Goal: Task Accomplishment & Management: Manage account settings

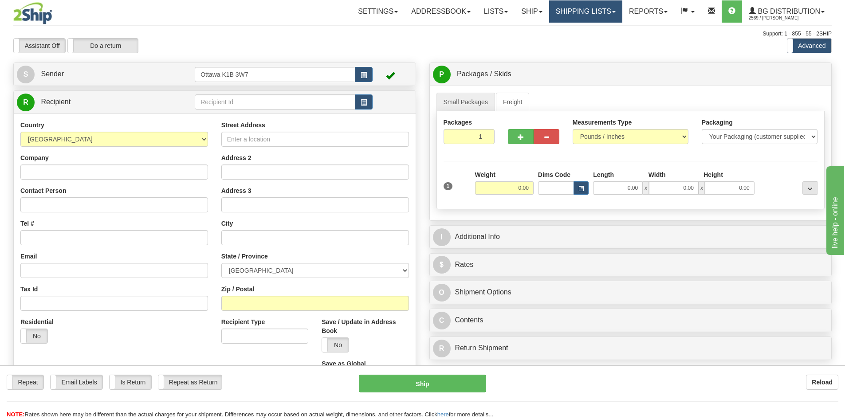
click at [575, 8] on link "Shipping lists" at bounding box center [585, 11] width 73 height 22
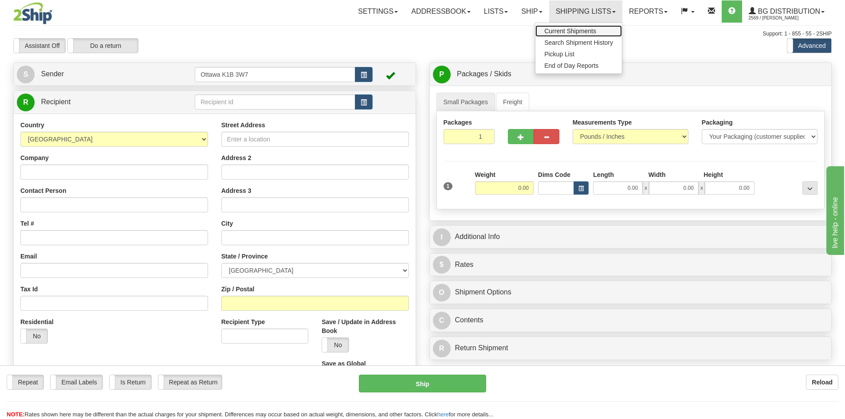
click at [577, 27] on link "Current Shipments" at bounding box center [579, 31] width 87 height 12
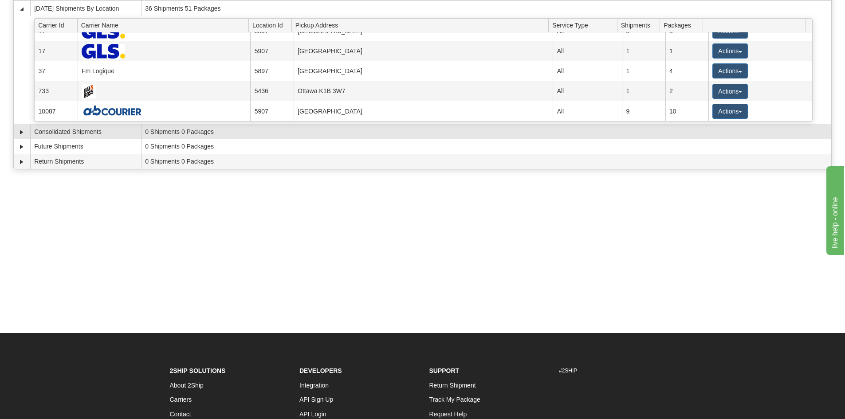
scroll to position [89, 0]
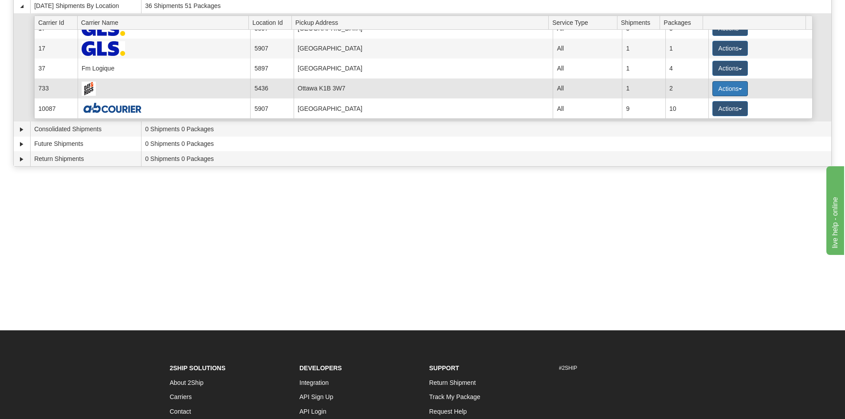
click at [721, 89] on button "Actions" at bounding box center [730, 88] width 35 height 15
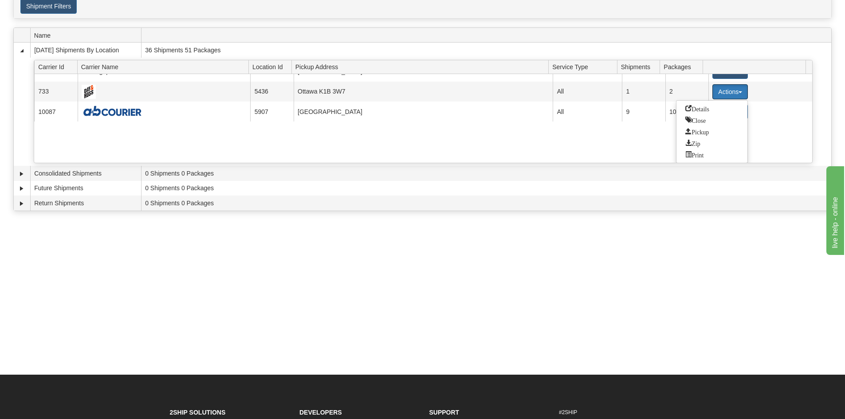
scroll to position [0, 0]
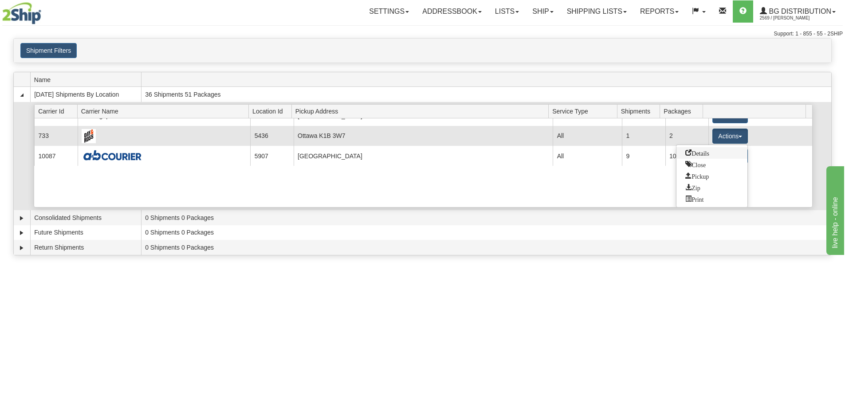
click at [717, 152] on link "Details" at bounding box center [712, 153] width 71 height 12
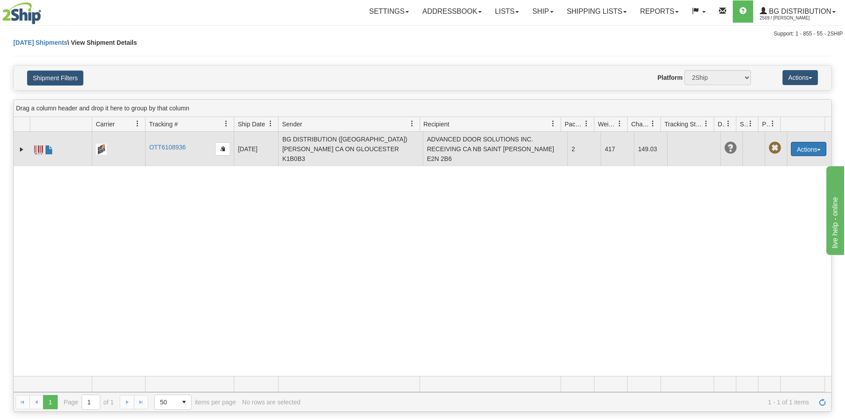
click at [805, 146] on button "Actions" at bounding box center [808, 149] width 35 height 14
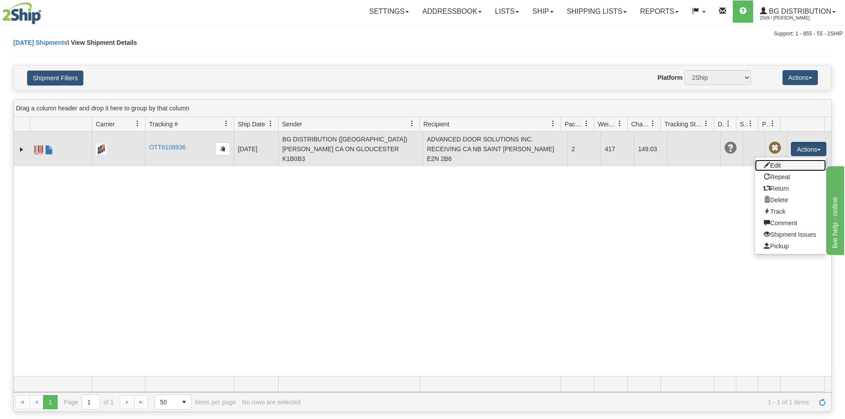
click at [786, 160] on link "Edit" at bounding box center [790, 166] width 71 height 12
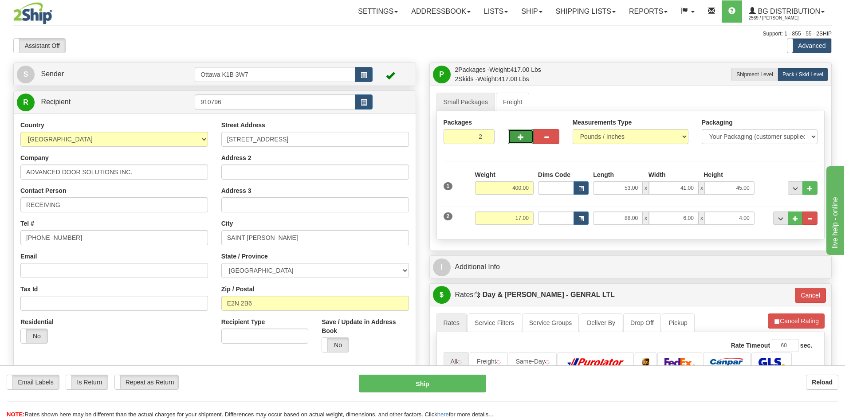
click at [514, 142] on button "button" at bounding box center [521, 136] width 26 height 15
type input "3"
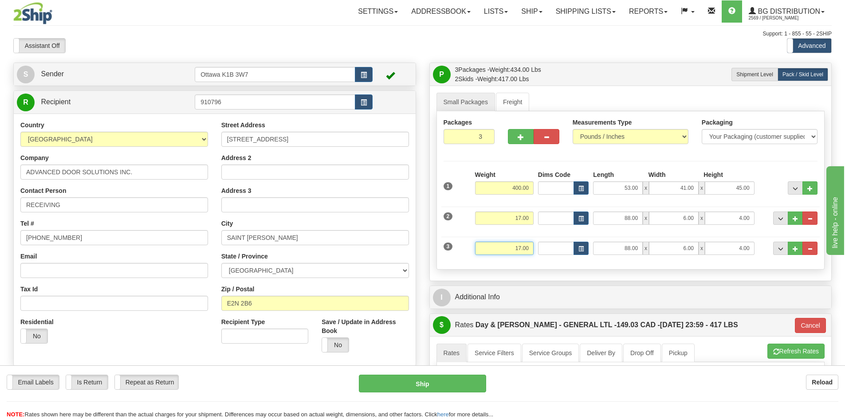
drag, startPoint x: 496, startPoint y: 250, endPoint x: 716, endPoint y: 287, distance: 223.1
click at [716, 287] on div "P Packages / Skids 3 Packages - Weight: 434.00 Lbs 2 Skids - Weight: 417.00 Lbs…" at bounding box center [631, 360] width 416 height 595
type input "26"
type input "GL"
type input "26.00"
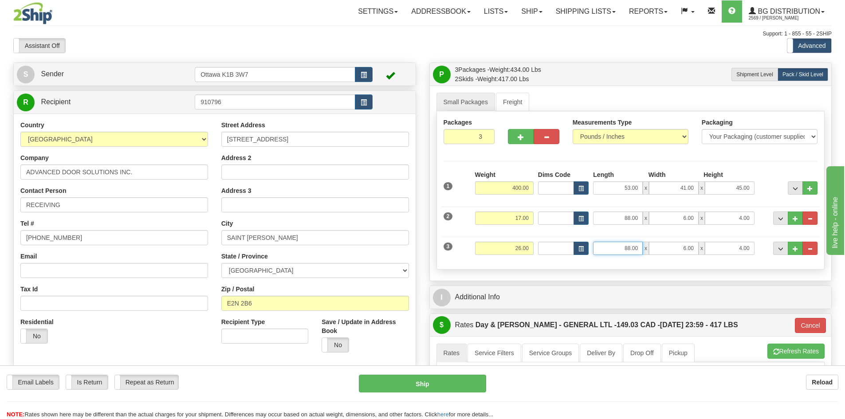
drag, startPoint x: 613, startPoint y: 250, endPoint x: 712, endPoint y: 267, distance: 100.4
click at [712, 267] on div "Packages 3 3 Measurements Type" at bounding box center [631, 190] width 389 height 158
type input "96.00"
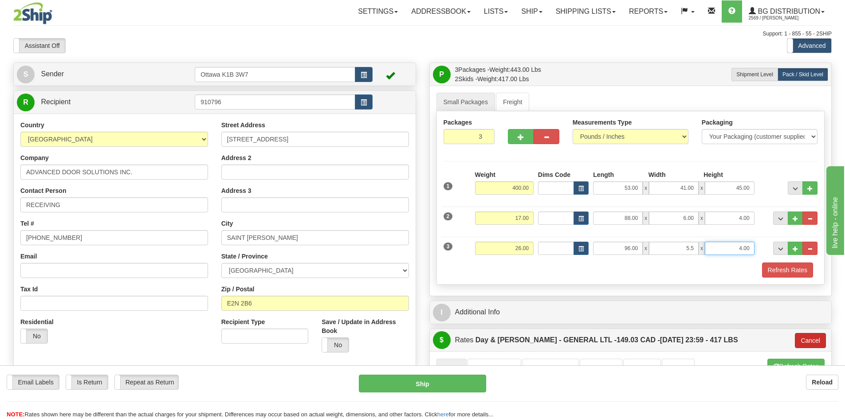
type input "5.50"
type input "4.50"
click at [784, 275] on button "Refresh Rates" at bounding box center [787, 270] width 51 height 15
type input "GL"
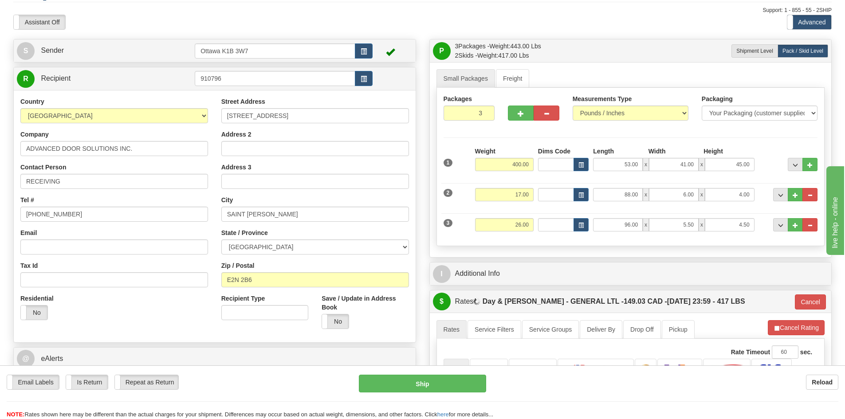
scroll to position [44, 0]
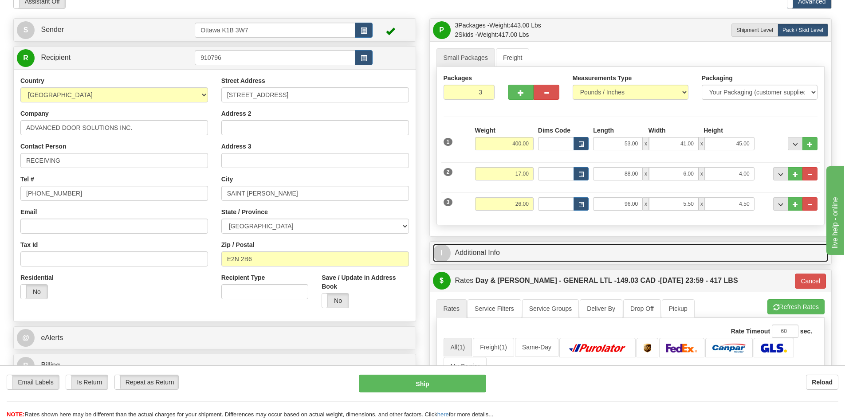
click at [626, 248] on link "I Additional Info" at bounding box center [631, 253] width 396 height 18
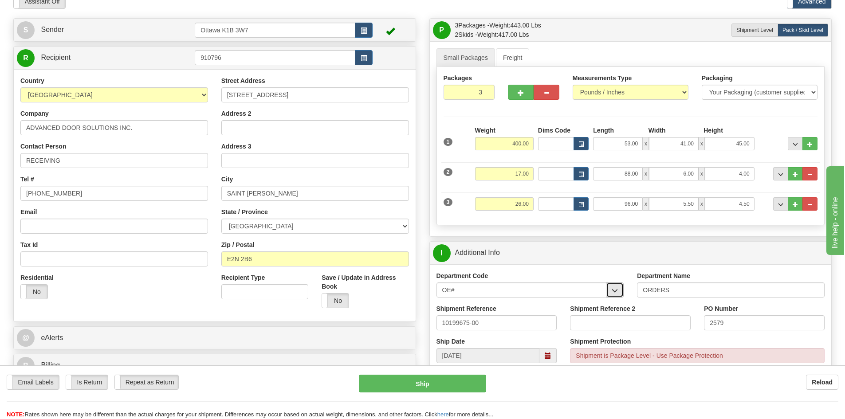
click at [614, 293] on span "button" at bounding box center [615, 291] width 6 height 6
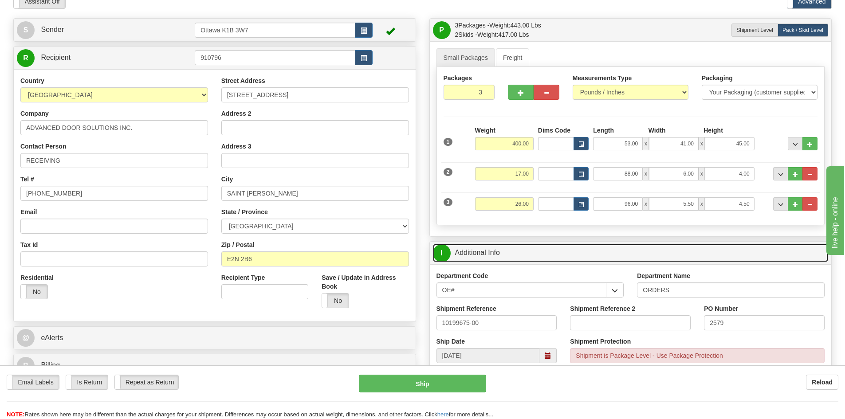
click at [619, 260] on link "I Additional Info" at bounding box center [631, 253] width 396 height 18
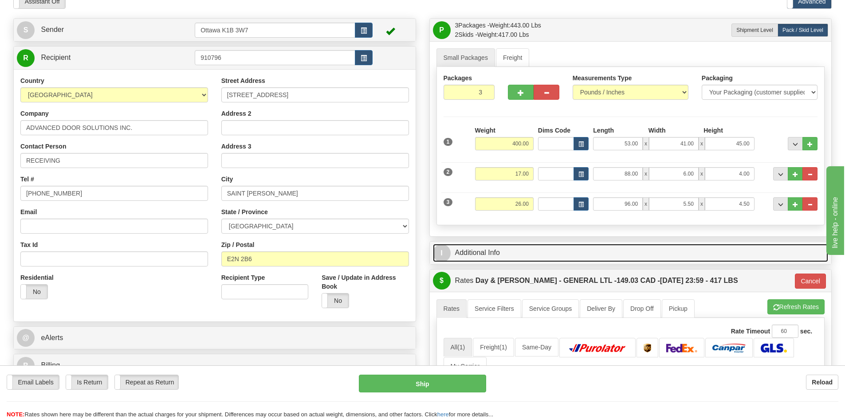
click at [619, 260] on link "I Additional Info" at bounding box center [631, 253] width 396 height 18
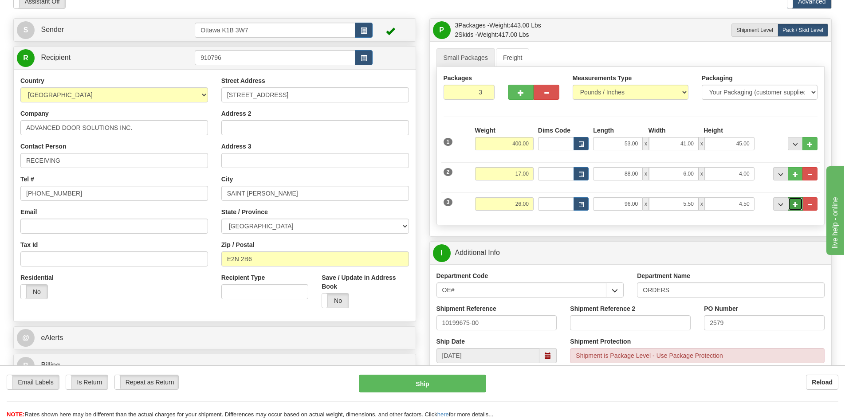
click at [793, 204] on span "..." at bounding box center [795, 204] width 5 height 5
type input "4"
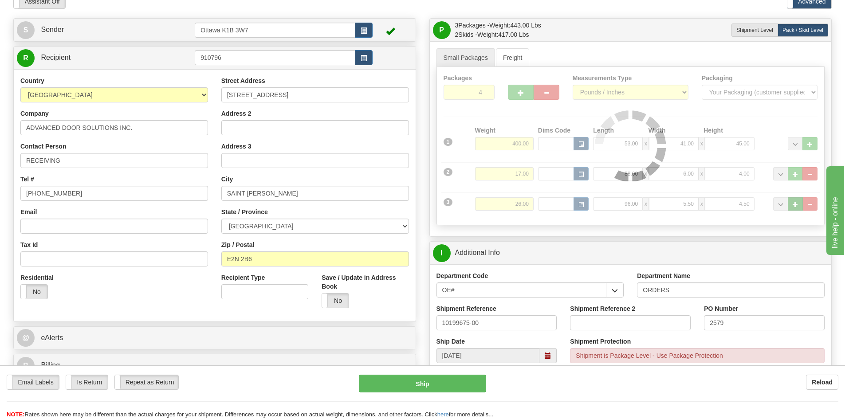
type input "GL"
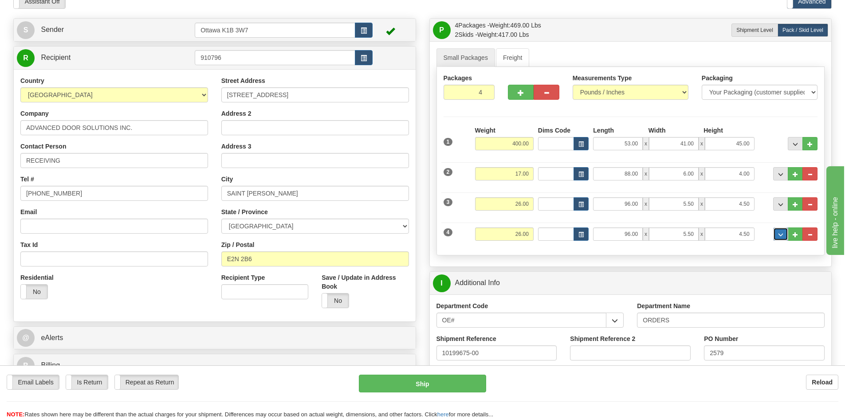
click at [781, 238] on button "..." at bounding box center [780, 234] width 15 height 13
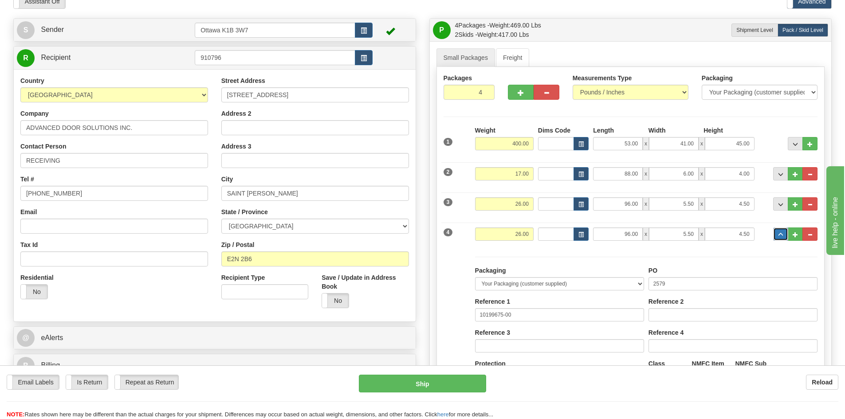
click at [781, 238] on button "..." at bounding box center [780, 234] width 15 height 13
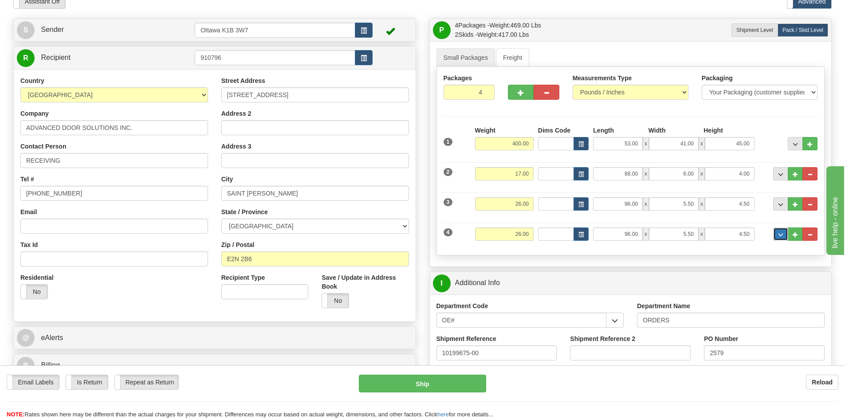
click at [784, 234] on button "..." at bounding box center [780, 234] width 15 height 13
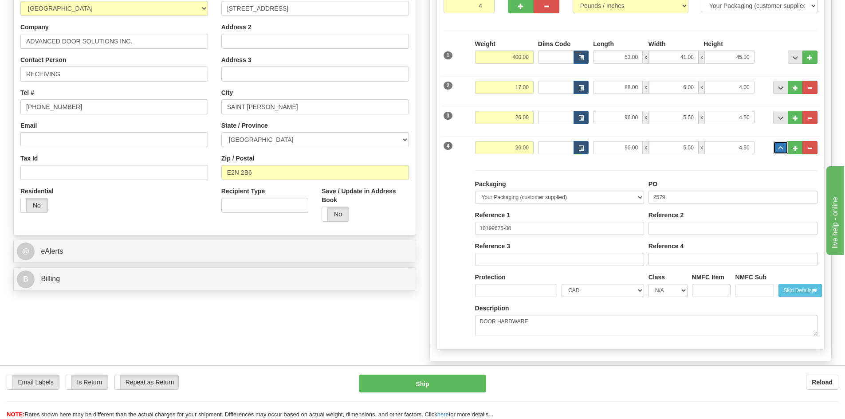
scroll to position [0, 0]
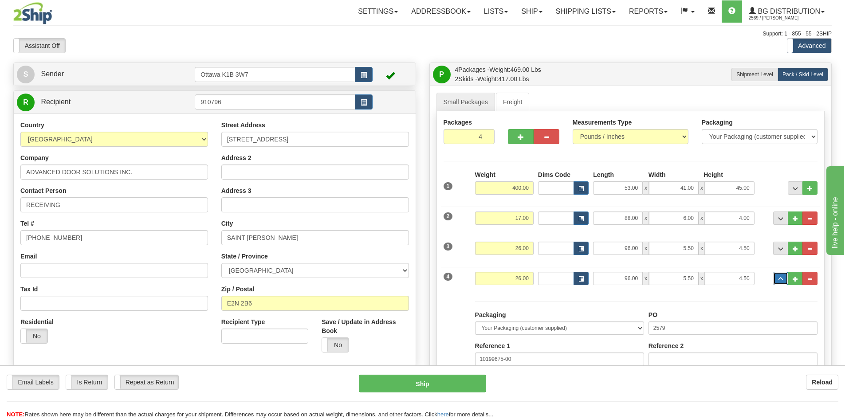
click at [778, 275] on button "..." at bounding box center [780, 278] width 15 height 13
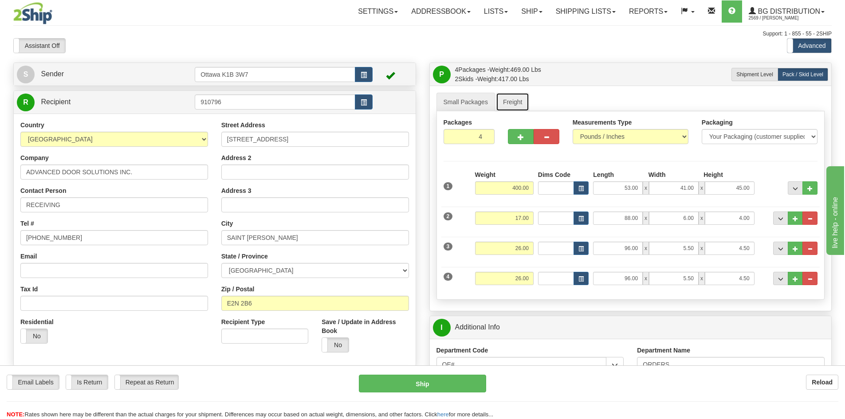
click at [503, 96] on link "Freight" at bounding box center [513, 102] width 34 height 19
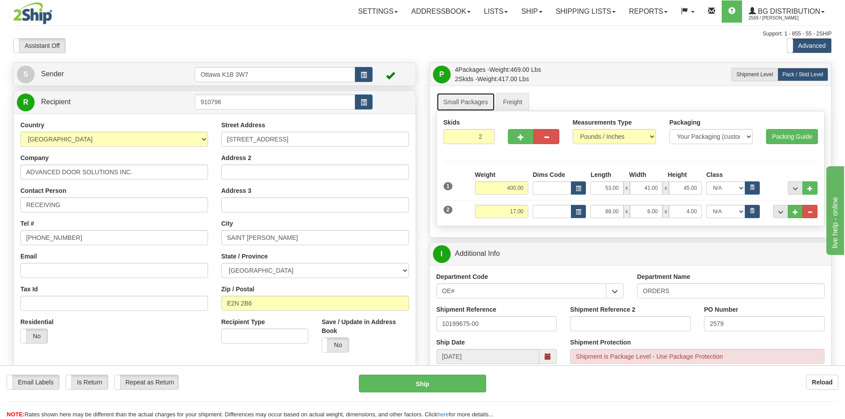
click at [480, 100] on link "Small Packages" at bounding box center [466, 102] width 59 height 19
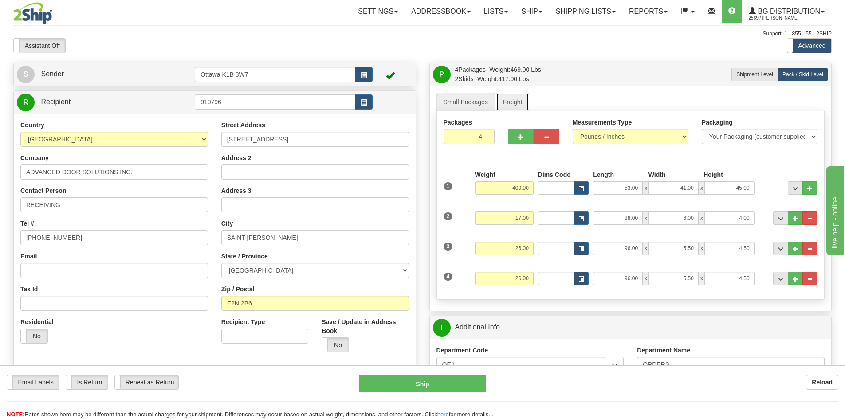
click at [504, 102] on link "Freight" at bounding box center [513, 102] width 34 height 19
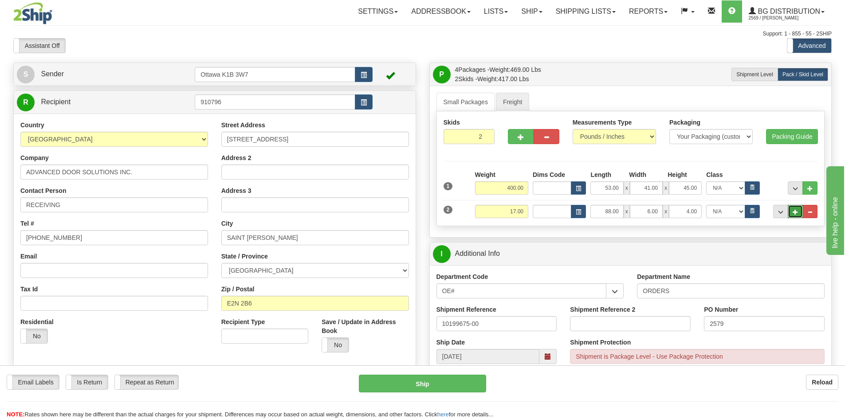
click at [797, 211] on span "..." at bounding box center [795, 212] width 5 height 5
type input "3"
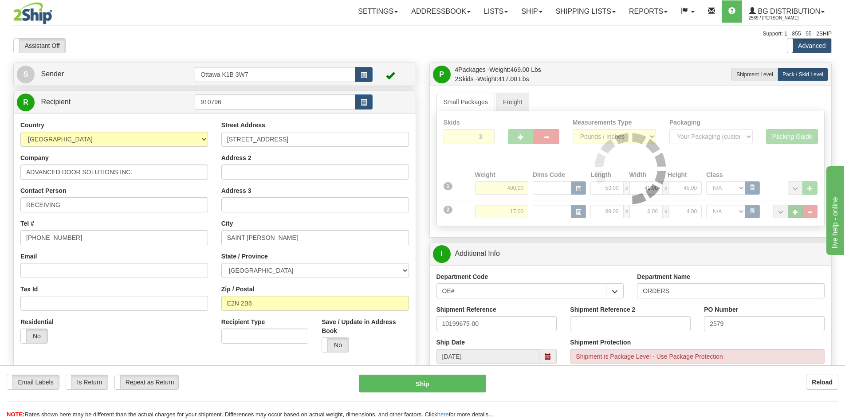
type input "GL"
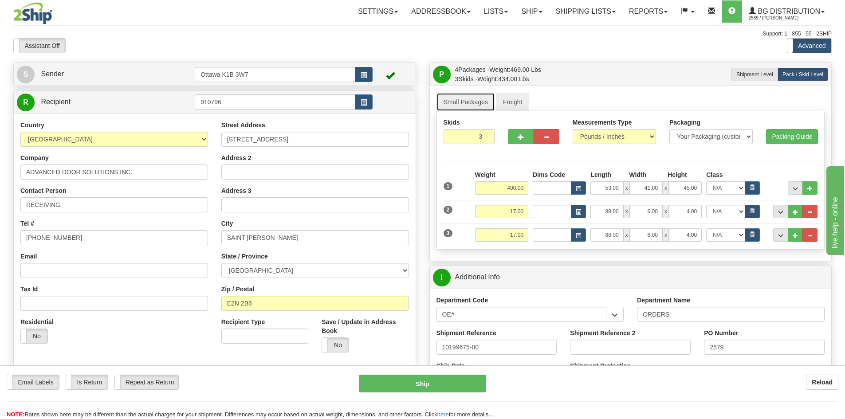
click at [467, 104] on link "Small Packages" at bounding box center [466, 102] width 59 height 19
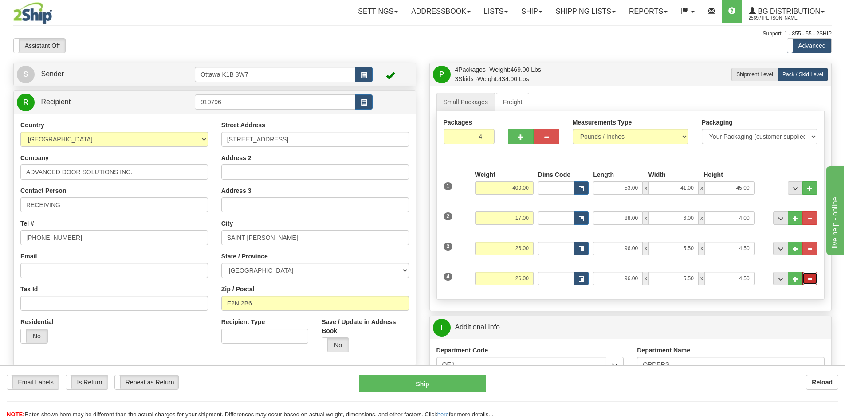
click at [810, 277] on span "..." at bounding box center [810, 279] width 5 height 5
type input "3"
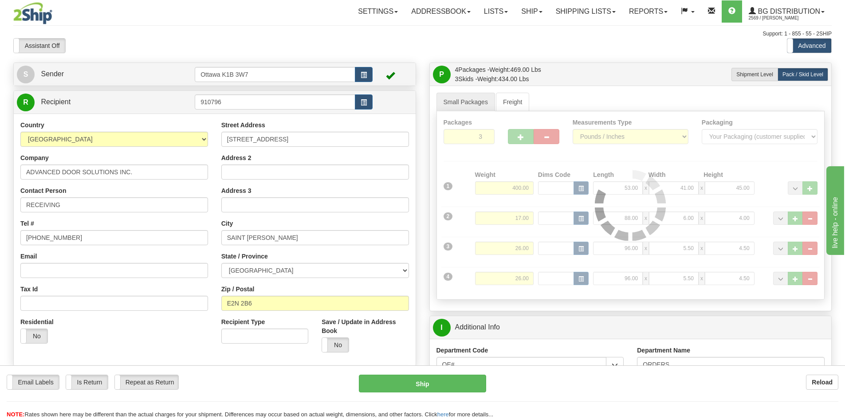
type input "GL"
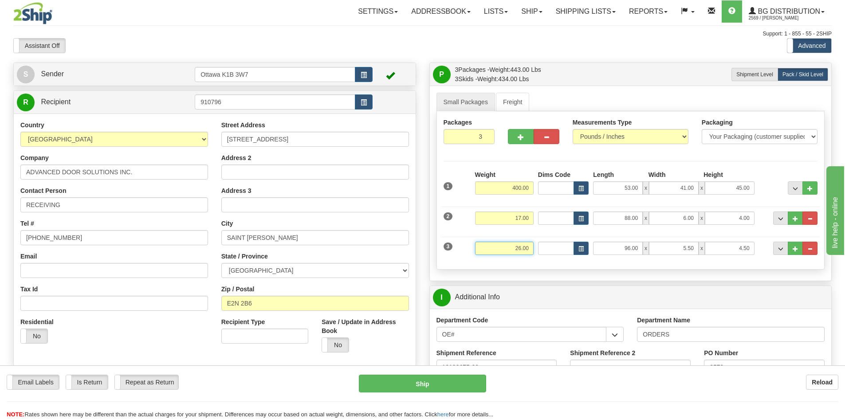
drag, startPoint x: 507, startPoint y: 246, endPoint x: 653, endPoint y: 248, distance: 145.6
click at [653, 248] on div "3 Weight 26.00 Dims Code Length Width Height" at bounding box center [630, 247] width 379 height 30
type input "0.00"
click at [522, 100] on link "Freight" at bounding box center [513, 102] width 34 height 19
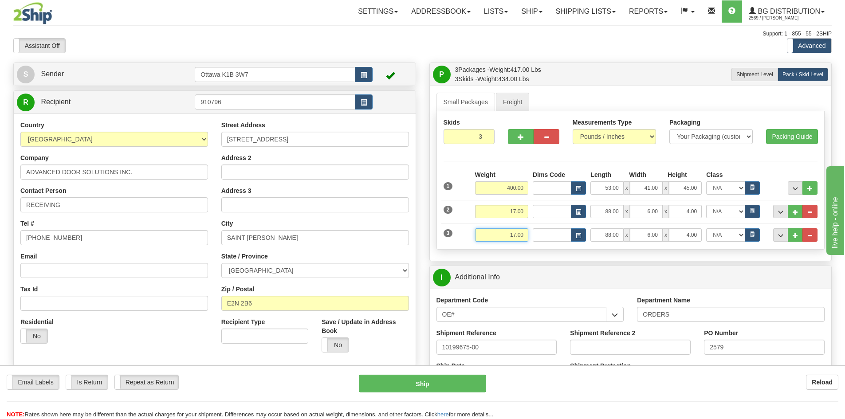
drag, startPoint x: 506, startPoint y: 235, endPoint x: 546, endPoint y: 239, distance: 40.6
click at [546, 239] on div "Weight 17.00 Length x" at bounding box center [646, 234] width 347 height 13
paste input "26"
type input "26.00"
type input "GL"
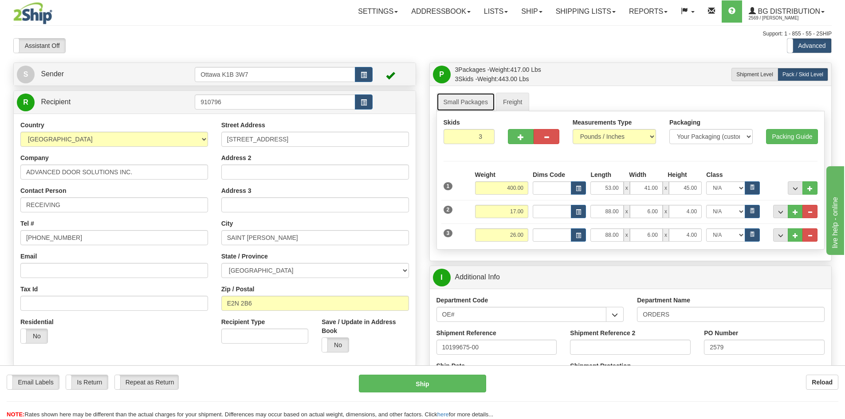
click at [476, 102] on link "Small Packages" at bounding box center [466, 102] width 59 height 19
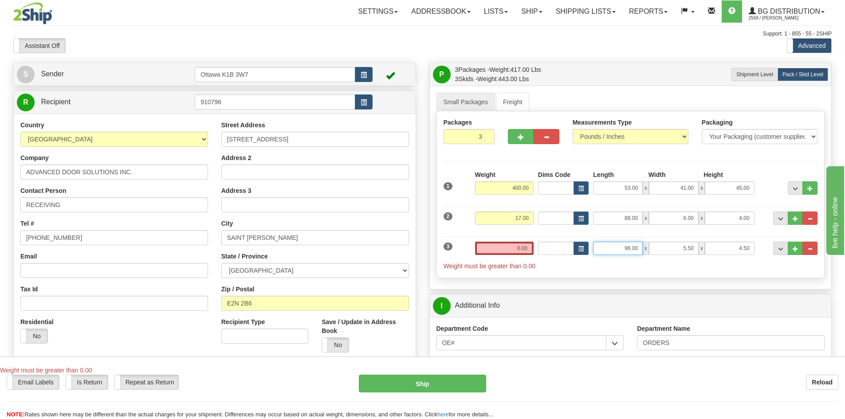
drag, startPoint x: 600, startPoint y: 248, endPoint x: 721, endPoint y: 256, distance: 120.5
click at [714, 256] on div "3 Weight 0.00 Dims Code Length Width Height" at bounding box center [630, 251] width 379 height 38
type input "0.00"
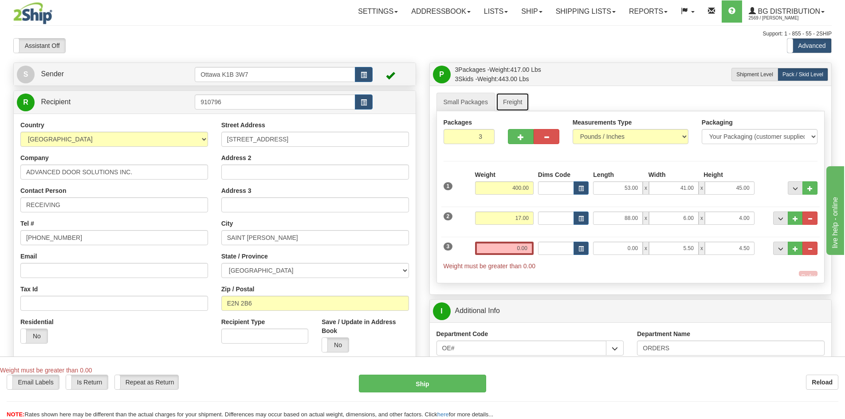
click at [506, 95] on link "Freight" at bounding box center [513, 102] width 34 height 19
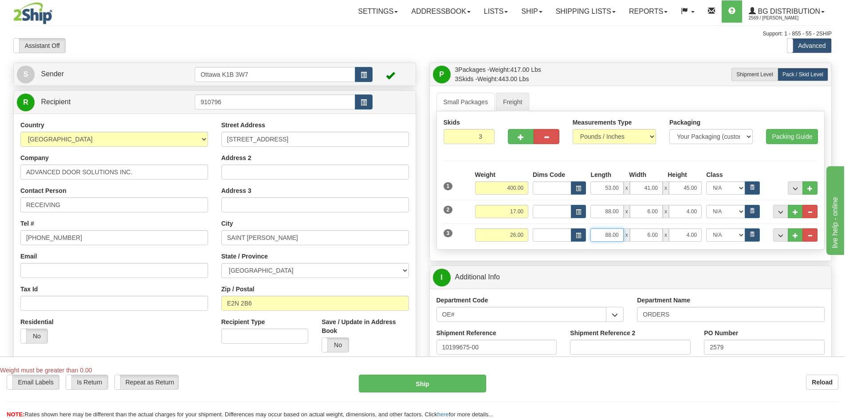
drag, startPoint x: 606, startPoint y: 237, endPoint x: 706, endPoint y: 243, distance: 100.9
click at [705, 243] on div "Skids 3 3" at bounding box center [631, 180] width 389 height 138
paste input "96"
type input "96.00"
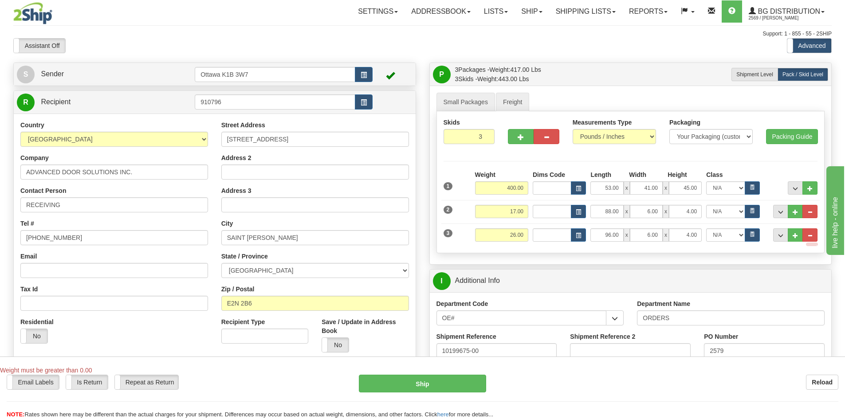
click at [454, 110] on div "Small Packages Freight Packages 3 3" at bounding box center [631, 173] width 389 height 161
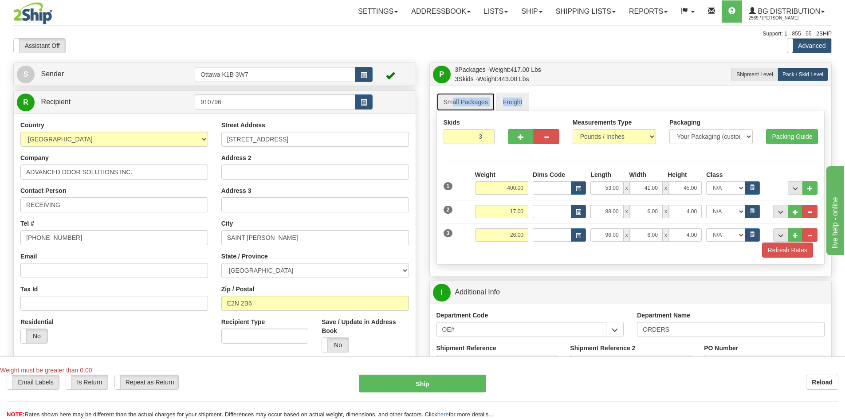
click at [457, 108] on link "Small Packages" at bounding box center [466, 102] width 59 height 19
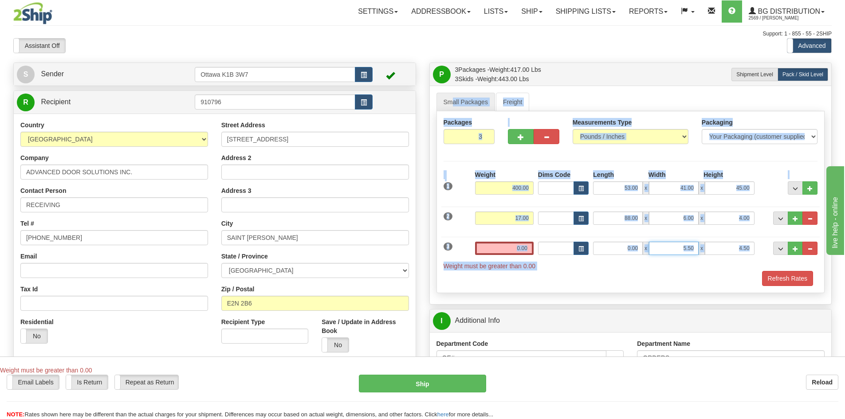
click at [672, 250] on input "5.50" at bounding box center [674, 248] width 50 height 13
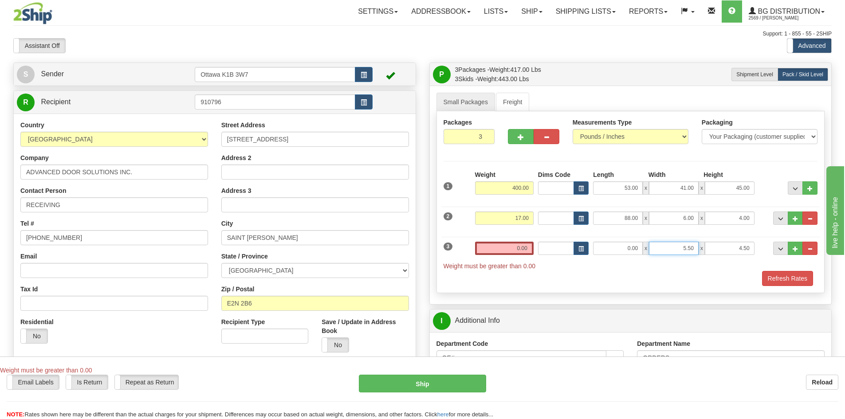
drag, startPoint x: 672, startPoint y: 250, endPoint x: 731, endPoint y: 249, distance: 59.0
click at [731, 249] on div "0.00 x 5.50 x 4.50" at bounding box center [673, 248] width 161 height 13
type input "0.00"
click at [516, 108] on link "Freight" at bounding box center [513, 102] width 34 height 19
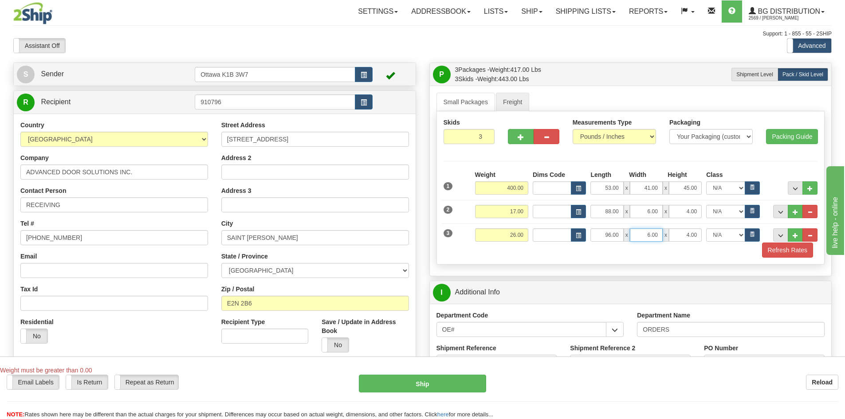
drag, startPoint x: 638, startPoint y: 236, endPoint x: 813, endPoint y: 257, distance: 175.6
click at [814, 259] on div "Skids 3 3" at bounding box center [631, 188] width 389 height 154
paste input "5.5"
type input "5.50"
click at [479, 102] on link "Small Packages" at bounding box center [466, 102] width 59 height 19
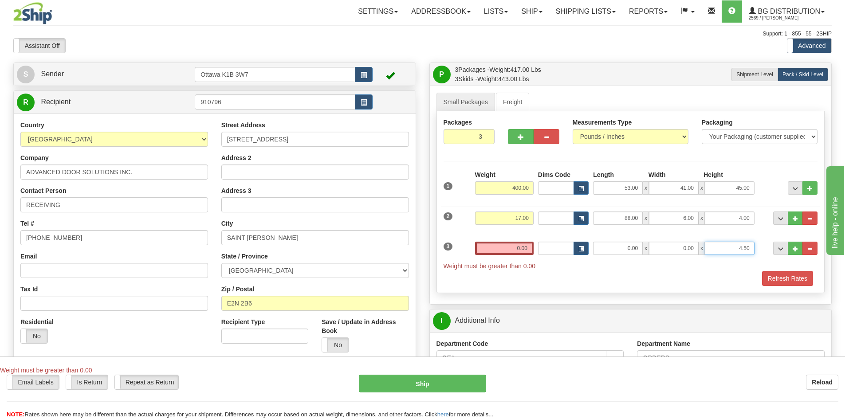
drag, startPoint x: 714, startPoint y: 248, endPoint x: 851, endPoint y: 260, distance: 138.1
click at [845, 260] on html "Training Course Close Toggle navigation Settings Shipping Preferences New Sende…" at bounding box center [422, 209] width 845 height 419
type input "0.00"
click at [524, 100] on link "Freight" at bounding box center [513, 102] width 34 height 19
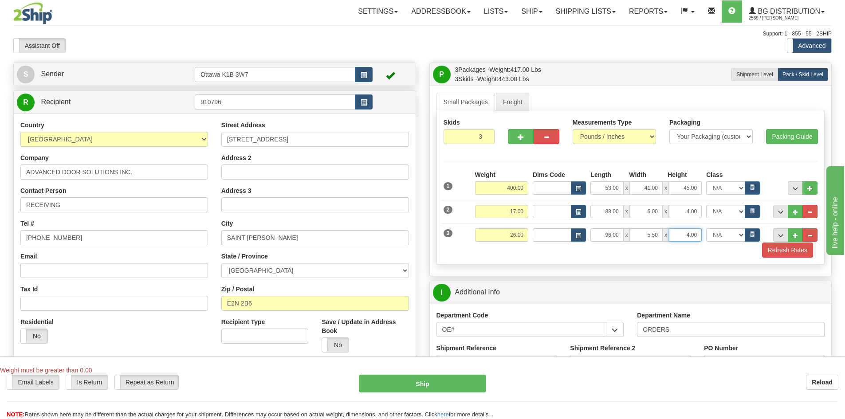
drag, startPoint x: 688, startPoint y: 235, endPoint x: 821, endPoint y: 248, distance: 134.2
click at [845, 248] on html "Training Course Close Toggle navigation Settings Shipping Preferences New Sende…" at bounding box center [422, 209] width 845 height 419
paste input "5"
type input "4.50"
click at [797, 237] on span "..." at bounding box center [795, 235] width 5 height 5
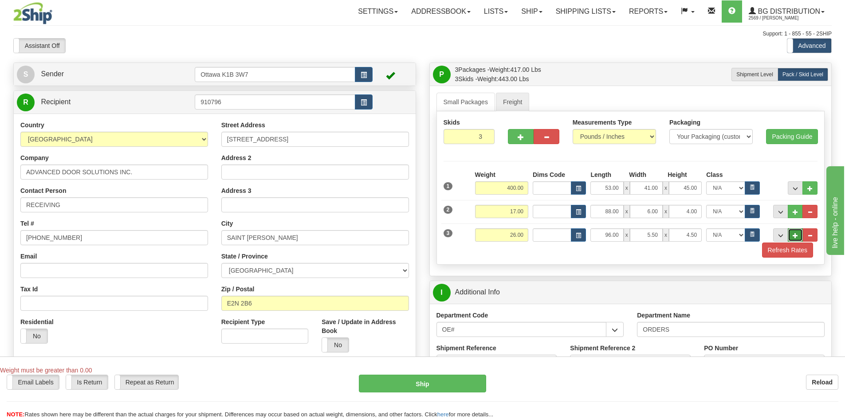
type input "4"
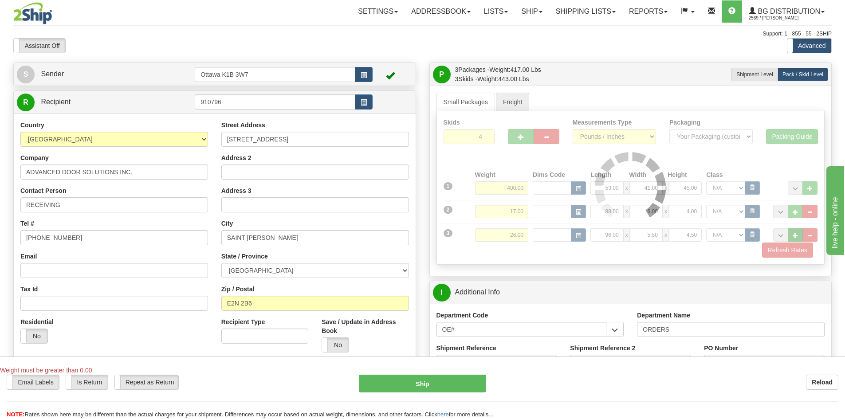
type input "GL"
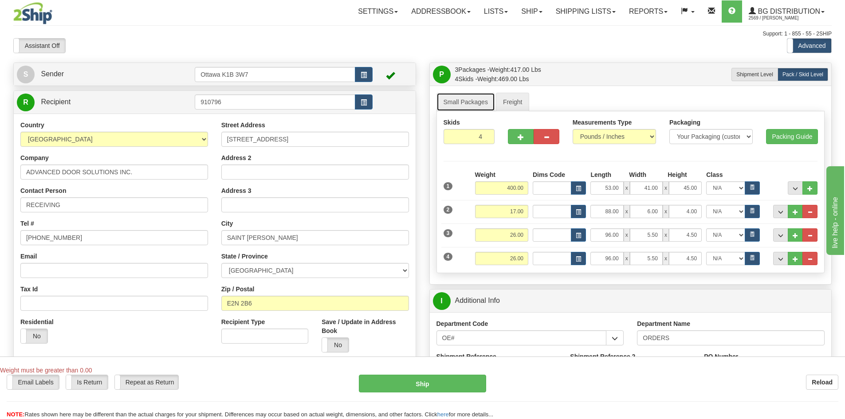
click at [480, 99] on link "Small Packages" at bounding box center [466, 102] width 59 height 19
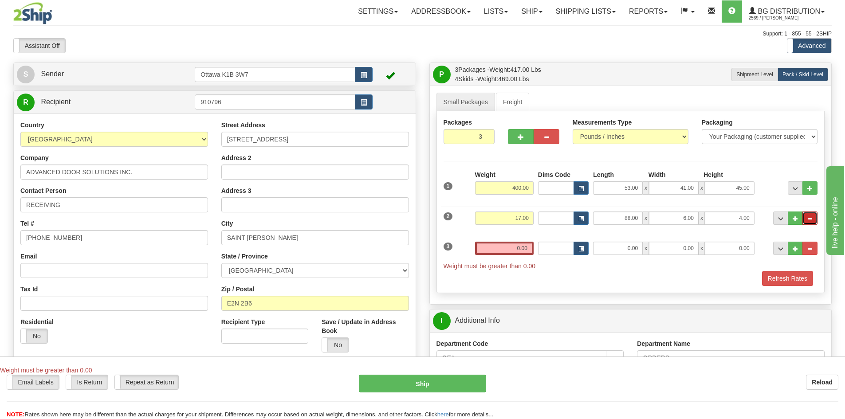
click at [814, 219] on button "..." at bounding box center [810, 218] width 15 height 13
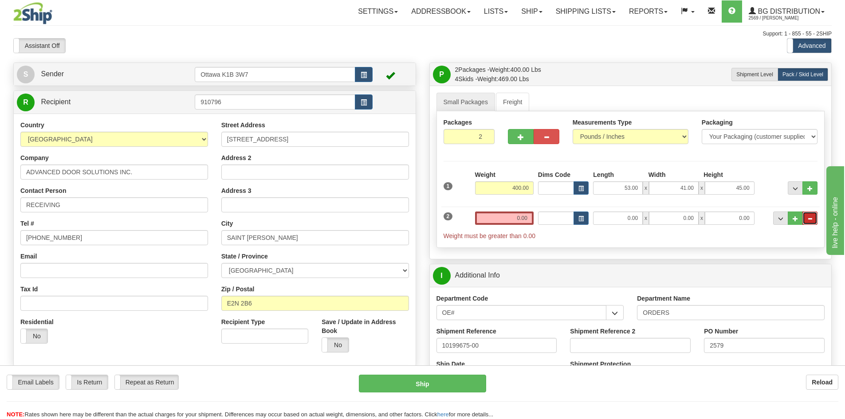
click at [811, 215] on button "..." at bounding box center [810, 218] width 15 height 13
type input "1"
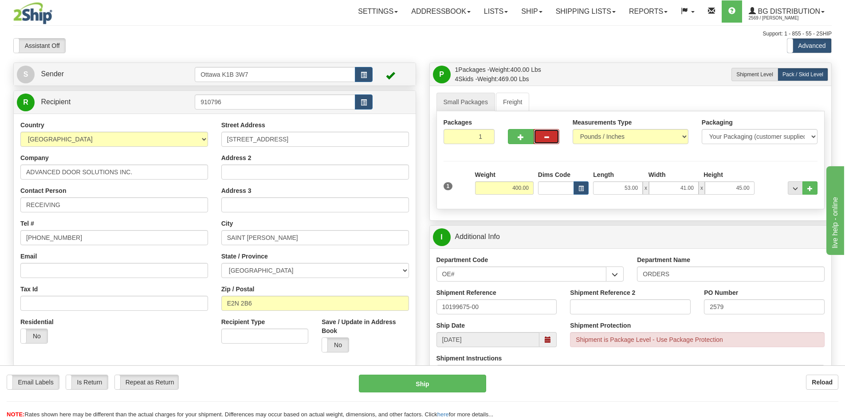
click at [548, 141] on button "button" at bounding box center [547, 136] width 26 height 15
type input "GL"
drag, startPoint x: 516, startPoint y: 190, endPoint x: 702, endPoint y: 219, distance: 188.1
click at [682, 219] on div "Small Packages Freight Packages 1 1 Measurements Type" at bounding box center [631, 153] width 402 height 135
type input "0.00"
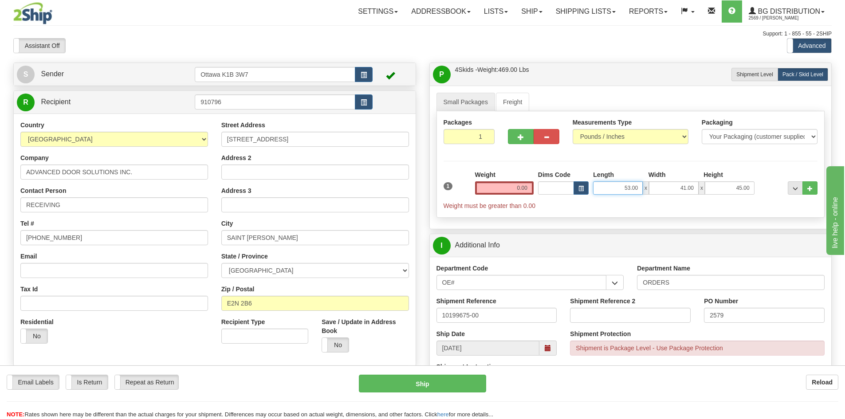
drag, startPoint x: 628, startPoint y: 190, endPoint x: 692, endPoint y: 191, distance: 63.9
click at [684, 191] on div "53.00 x 41.00 x 45.00" at bounding box center [673, 187] width 161 height 13
type input "0.00"
drag, startPoint x: 678, startPoint y: 188, endPoint x: 764, endPoint y: 193, distance: 87.1
click at [761, 193] on div "1 Weight 0.00 Dims Code 0.00" at bounding box center [630, 190] width 379 height 40
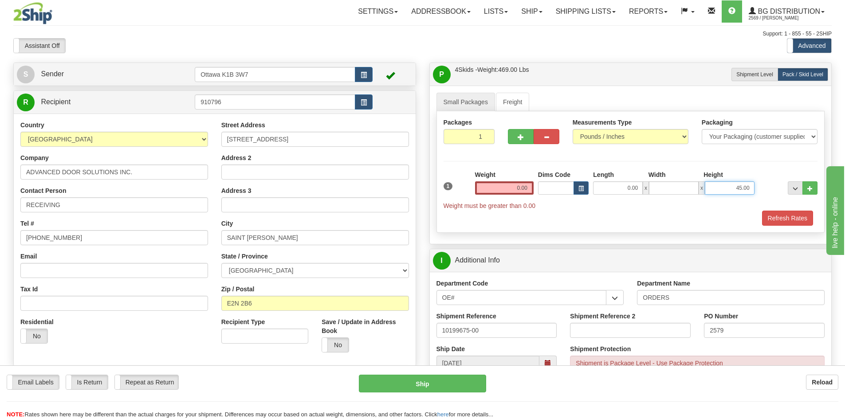
type input "0.00"
drag, startPoint x: 742, startPoint y: 192, endPoint x: 817, endPoint y: 193, distance: 75.0
click at [816, 193] on div "1 Weight 0.00 Dims Code 0.00" at bounding box center [630, 190] width 379 height 40
type input "0.00"
click at [525, 102] on link "Freight" at bounding box center [513, 102] width 34 height 19
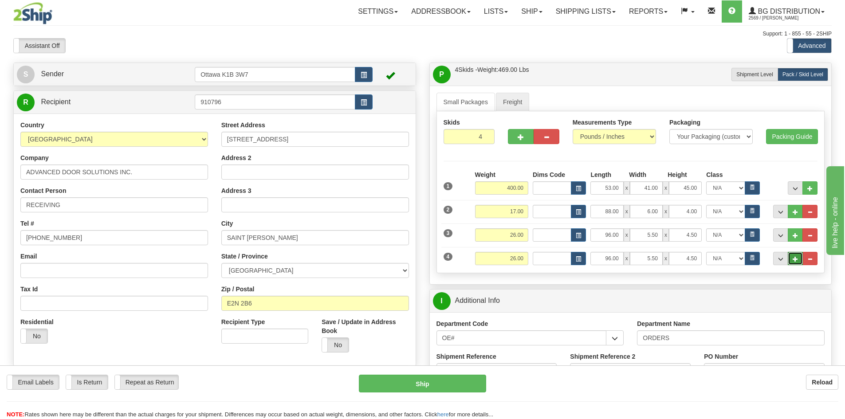
click at [791, 260] on button "..." at bounding box center [795, 258] width 15 height 13
type input "5"
type input "GL"
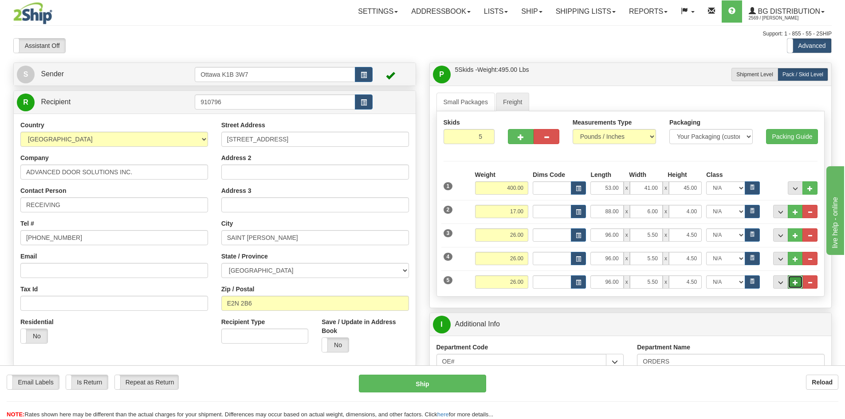
click at [796, 282] on span "..." at bounding box center [795, 282] width 5 height 5
type input "6"
type input "GL"
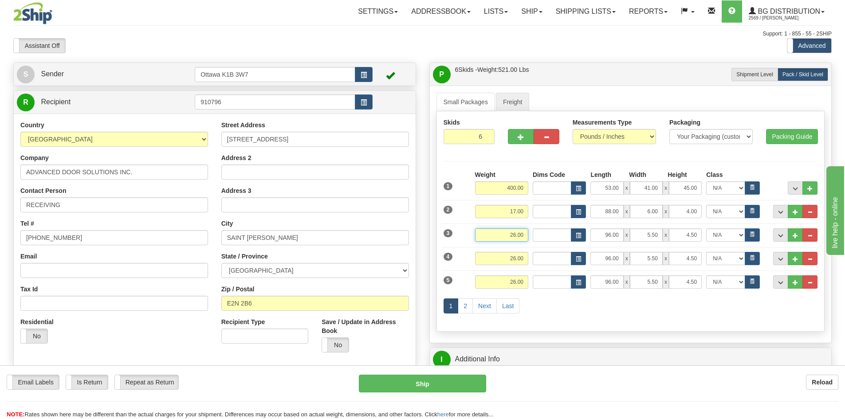
drag, startPoint x: 494, startPoint y: 234, endPoint x: 587, endPoint y: 244, distance: 93.7
click at [580, 244] on div "1 Weight 400.00 Dims Code Length" at bounding box center [631, 247] width 374 height 154
type input "35"
type input "GL"
type input "35.00"
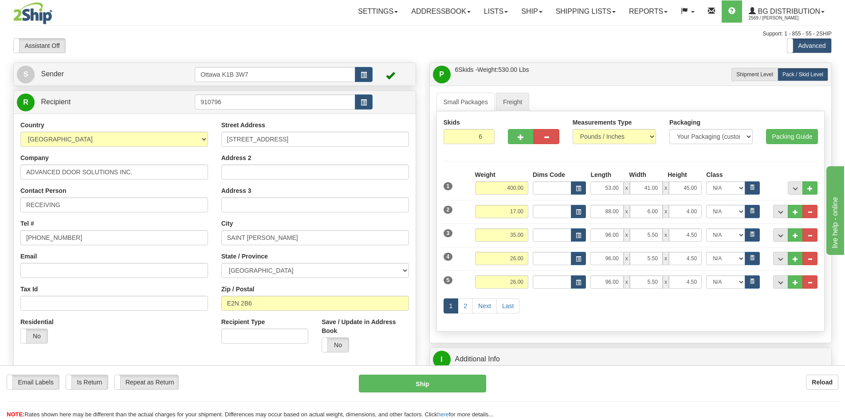
click at [701, 315] on div "1 2 Next Last" at bounding box center [630, 307] width 379 height 35
click at [597, 9] on link "Shipping lists" at bounding box center [585, 11] width 73 height 22
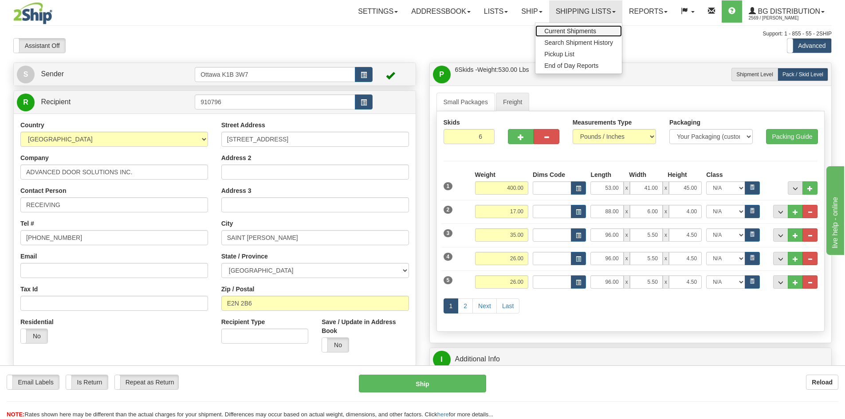
click at [576, 31] on span "Current Shipments" at bounding box center [570, 31] width 52 height 7
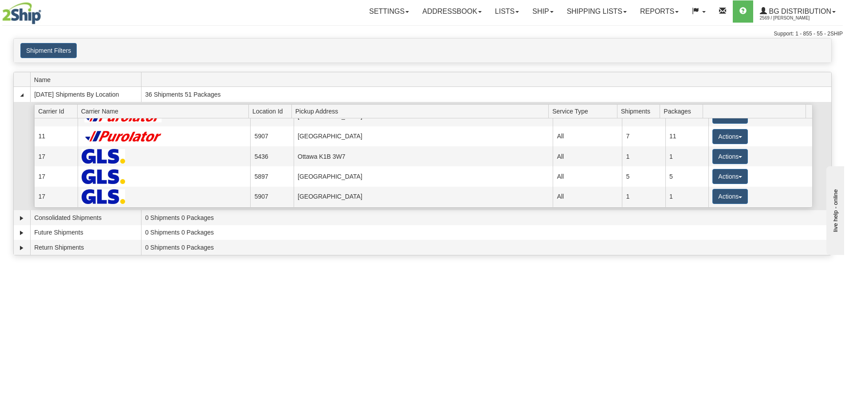
scroll to position [132, 0]
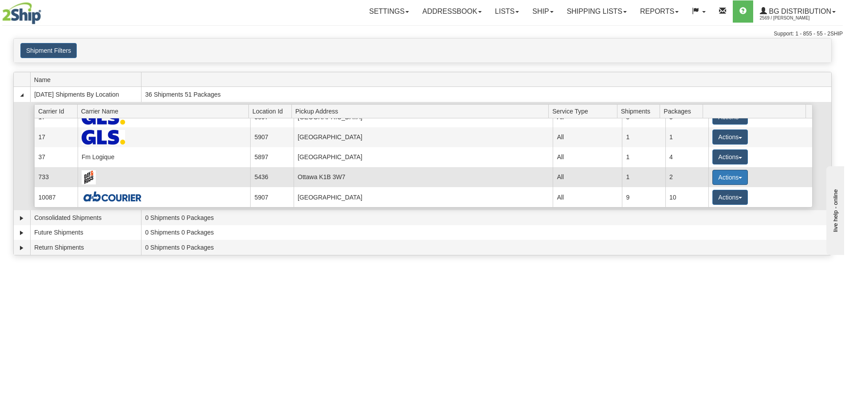
click at [717, 175] on button "Actions" at bounding box center [730, 177] width 35 height 15
click at [701, 193] on span "Details" at bounding box center [697, 194] width 24 height 6
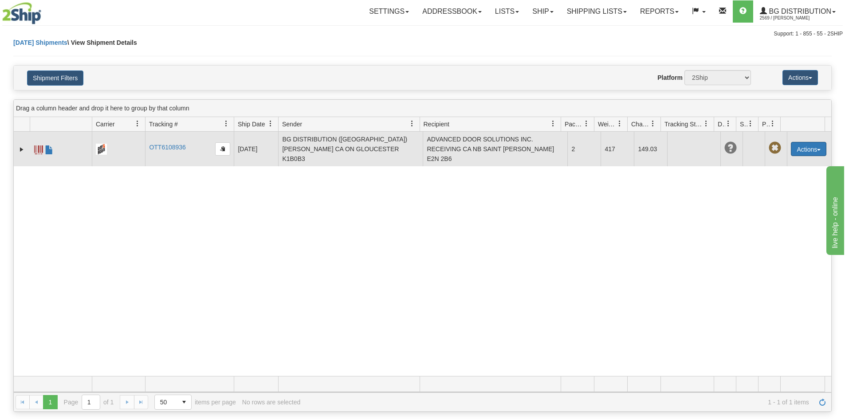
click at [804, 142] on button "Actions" at bounding box center [808, 149] width 35 height 14
click at [785, 194] on link "Delete" at bounding box center [790, 200] width 71 height 12
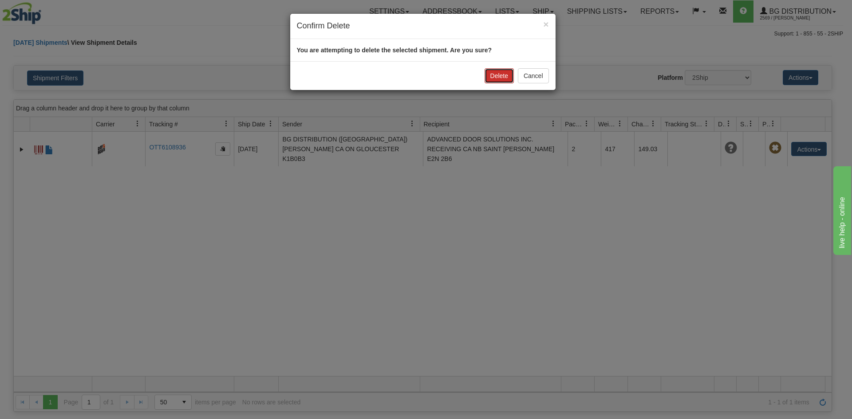
click at [500, 76] on button "Delete" at bounding box center [499, 75] width 29 height 15
